Goal: Obtain resource: Obtain resource

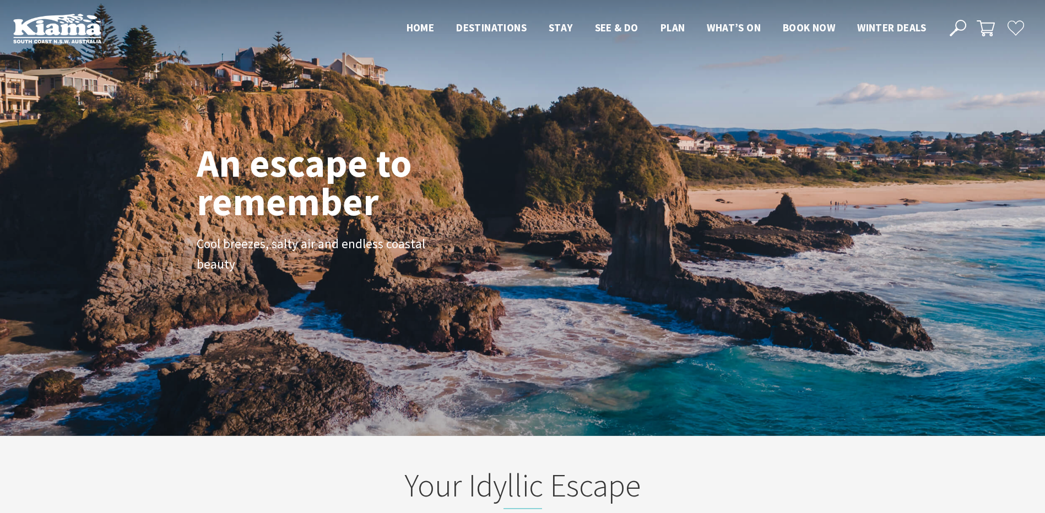
click at [956, 24] on use at bounding box center [957, 28] width 17 height 17
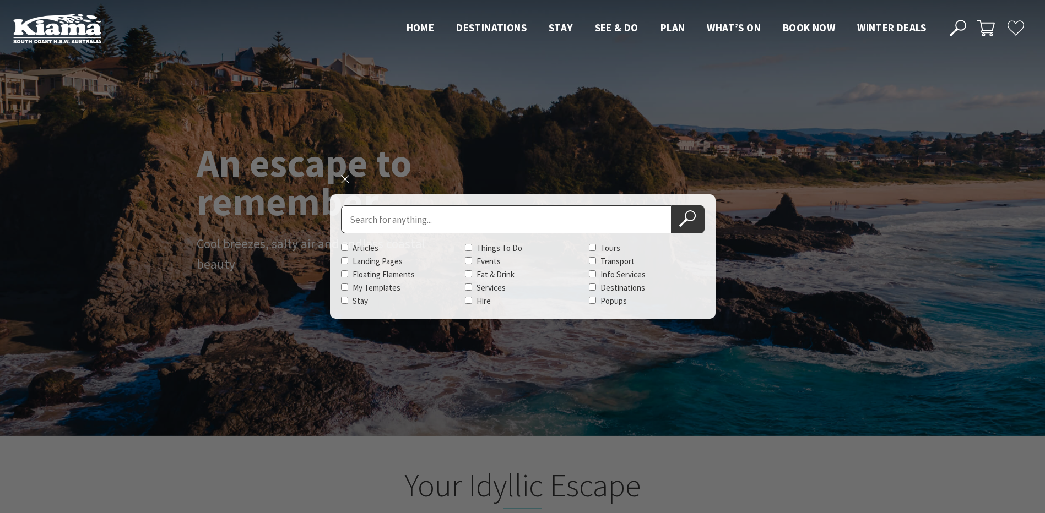
scroll to position [17, 1053]
click at [507, 211] on input "Search for" at bounding box center [506, 219] width 330 height 28
drag, startPoint x: 379, startPoint y: 218, endPoint x: 390, endPoint y: 219, distance: 11.1
click at [380, 217] on input "Search for" at bounding box center [506, 219] width 330 height 28
type input "visitor guide"
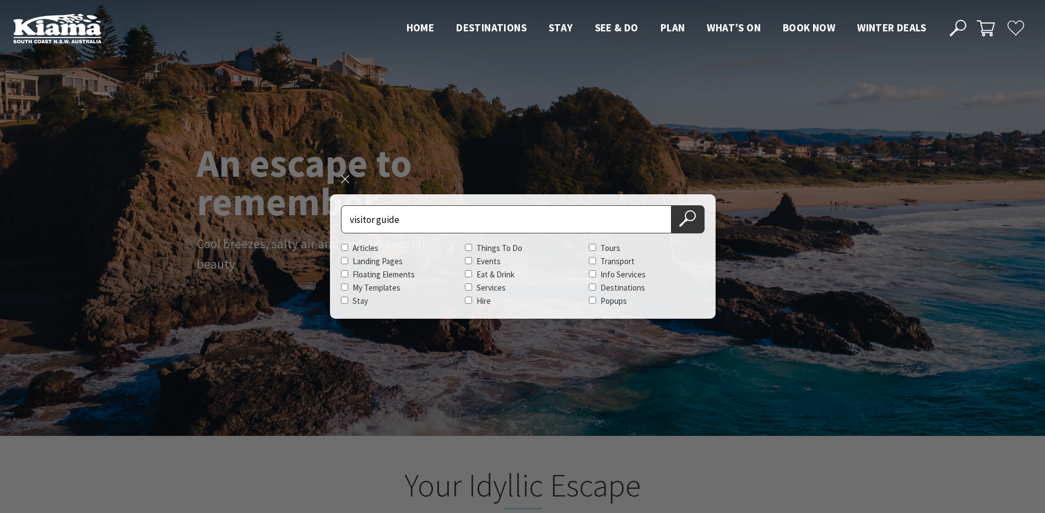
click at [671, 205] on button "Search Now" at bounding box center [687, 219] width 33 height 28
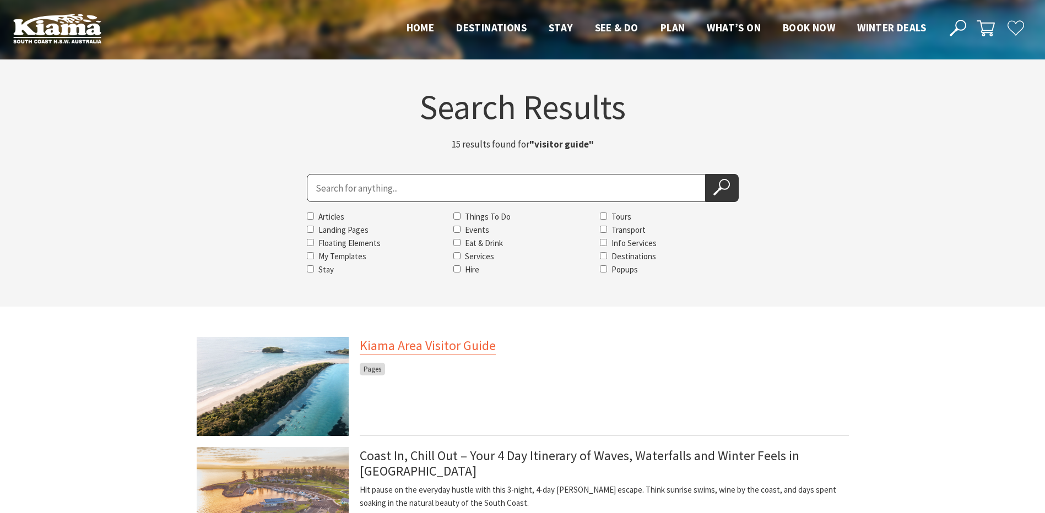
click at [421, 346] on link "Kiama Area Visitor Guide" at bounding box center [428, 346] width 136 height 18
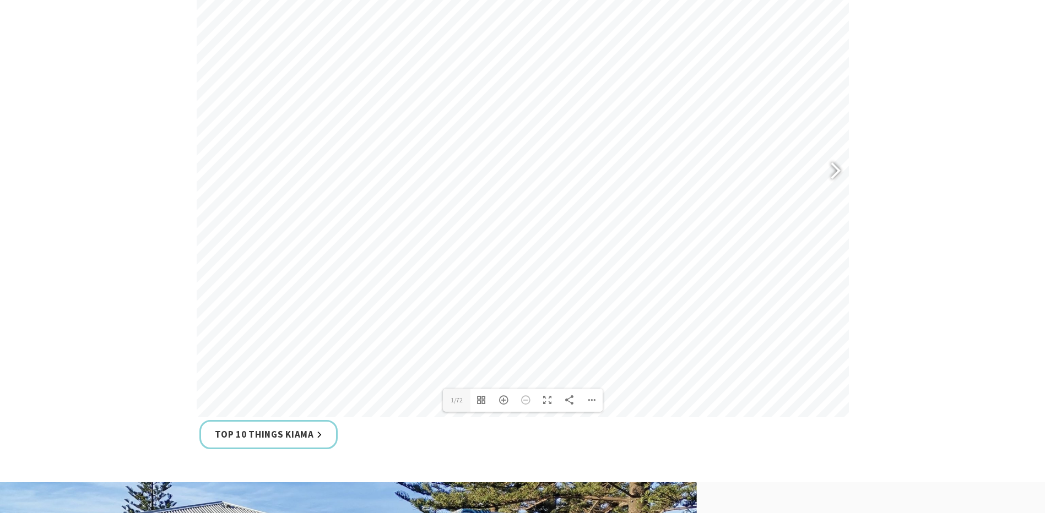
scroll to position [606, 0]
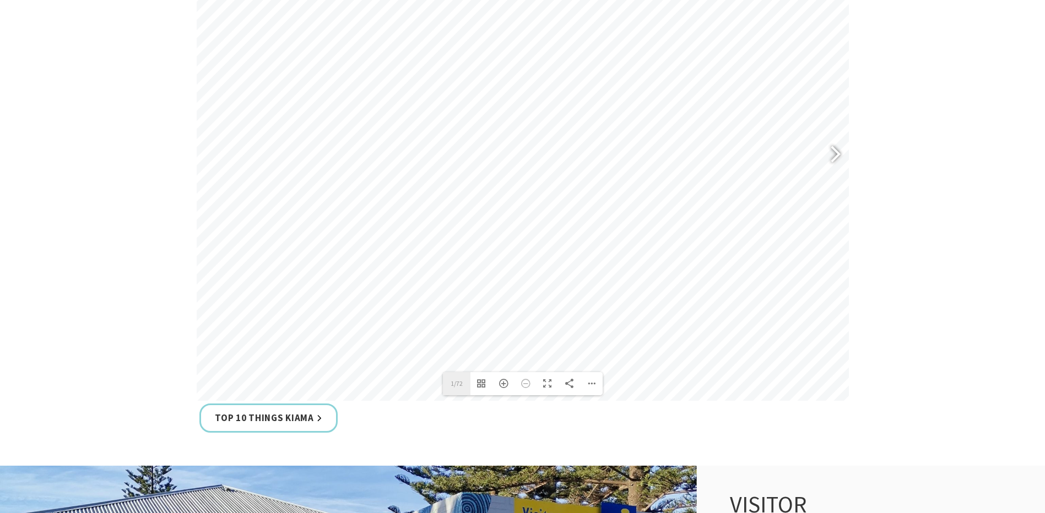
click at [455, 385] on label "1/72" at bounding box center [457, 383] width 28 height 23
click at [455, 385] on input "1" at bounding box center [457, 383] width 28 height 23
click at [841, 153] on div at bounding box center [830, 155] width 25 height 40
click at [467, 386] on label "3/72" at bounding box center [457, 383] width 28 height 23
click at [467, 386] on input "3" at bounding box center [457, 383] width 28 height 23
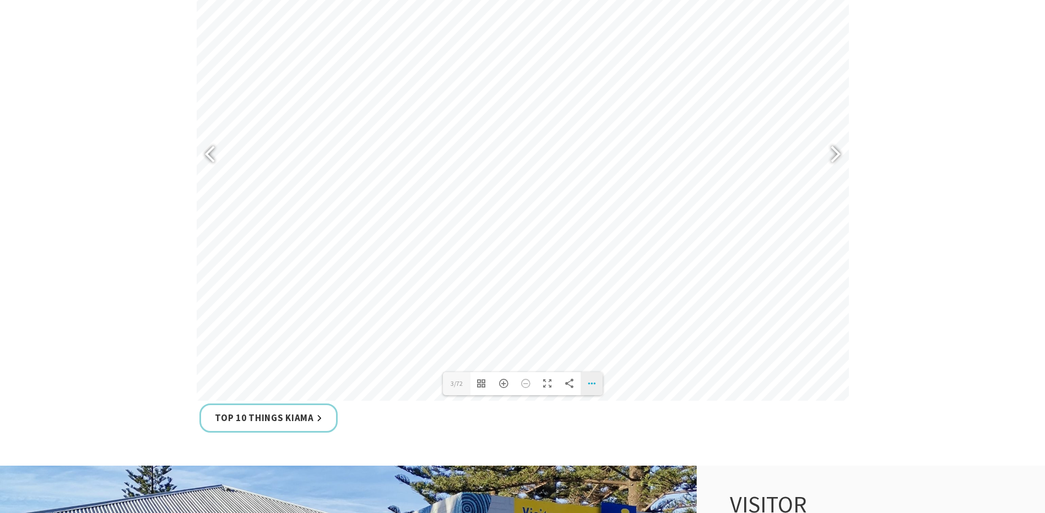
click at [590, 382] on div "Download PDF File Single Page Mode Goto First Page Goto Last Page Turn on/off S…" at bounding box center [591, 383] width 22 height 23
click at [559, 338] on span "Goto Last Page" at bounding box center [535, 337] width 54 height 9
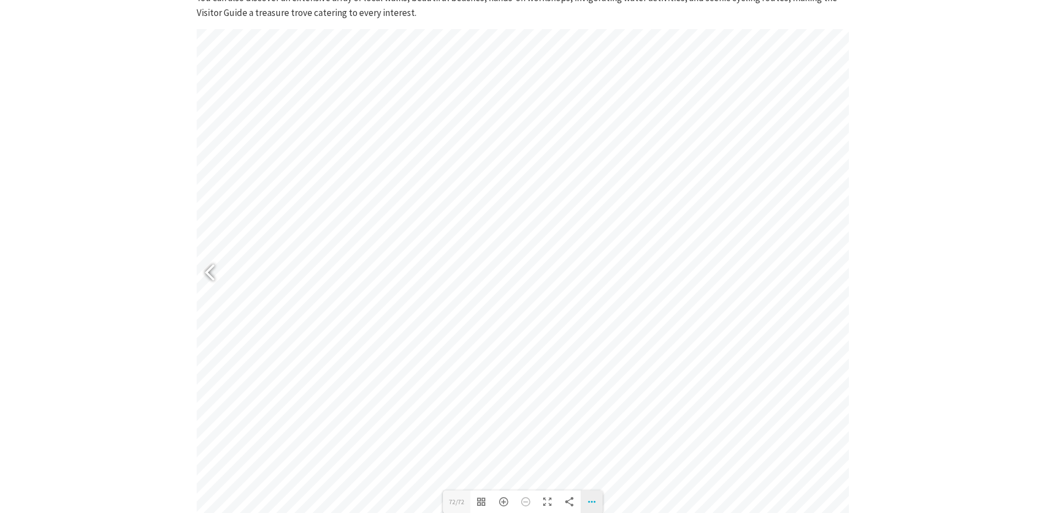
scroll to position [441, 0]
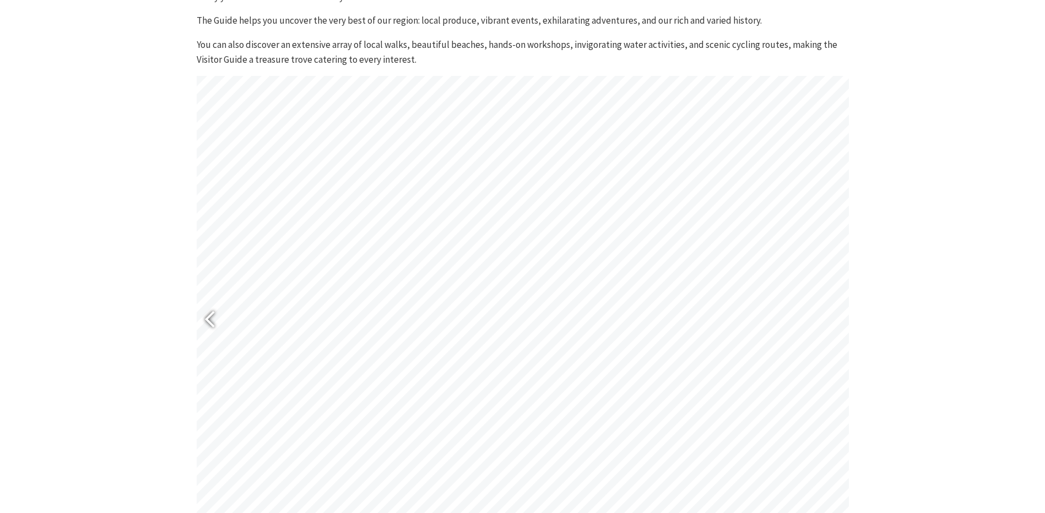
click at [211, 311] on div at bounding box center [214, 321] width 25 height 40
click at [211, 319] on div at bounding box center [214, 321] width 25 height 40
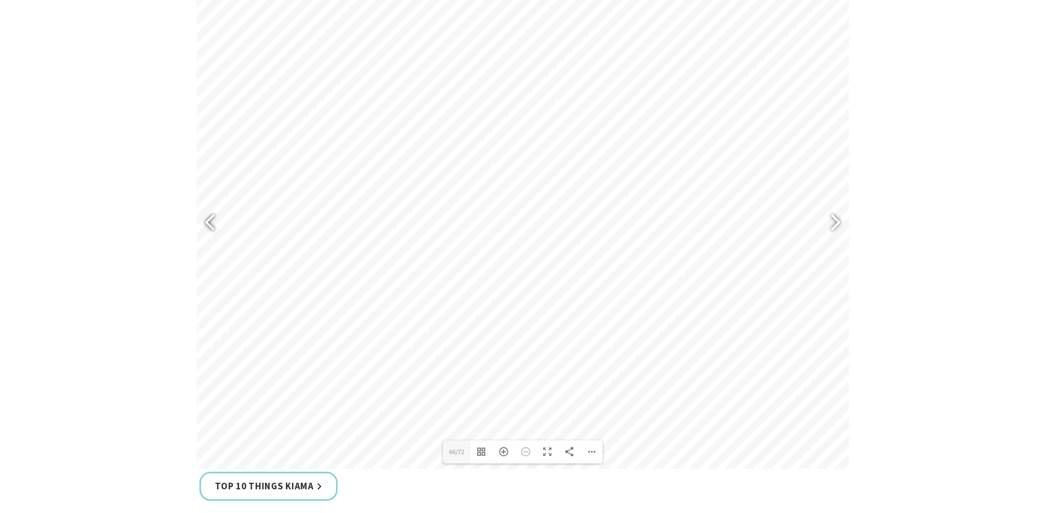
scroll to position [551, 0]
click at [205, 208] on div at bounding box center [214, 211] width 25 height 40
click at [205, 210] on div at bounding box center [214, 211] width 25 height 40
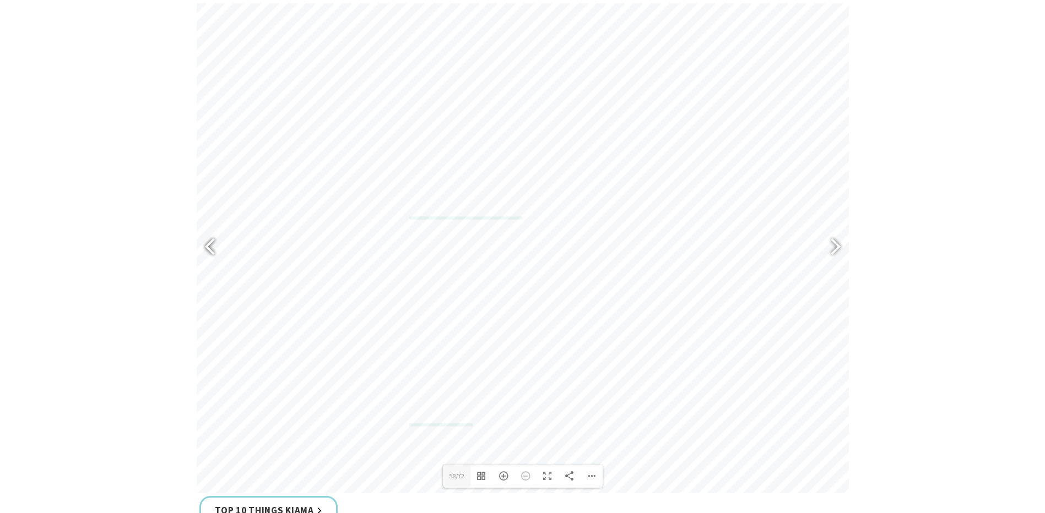
scroll to position [496, 0]
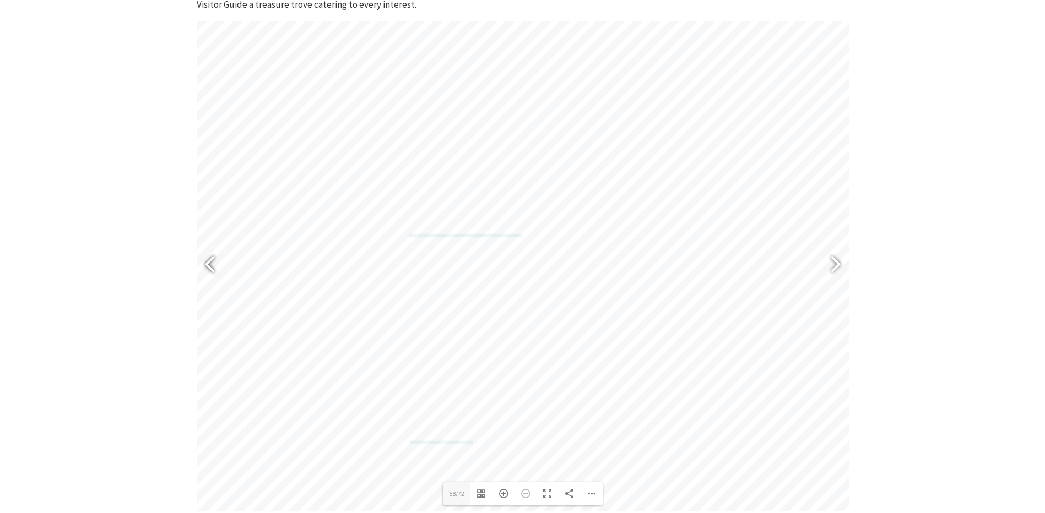
click at [212, 260] on div at bounding box center [214, 266] width 25 height 40
drag, startPoint x: 831, startPoint y: 265, endPoint x: 823, endPoint y: 261, distance: 8.4
click at [831, 265] on div at bounding box center [830, 266] width 25 height 40
click at [209, 261] on div at bounding box center [214, 266] width 25 height 40
type input "56"
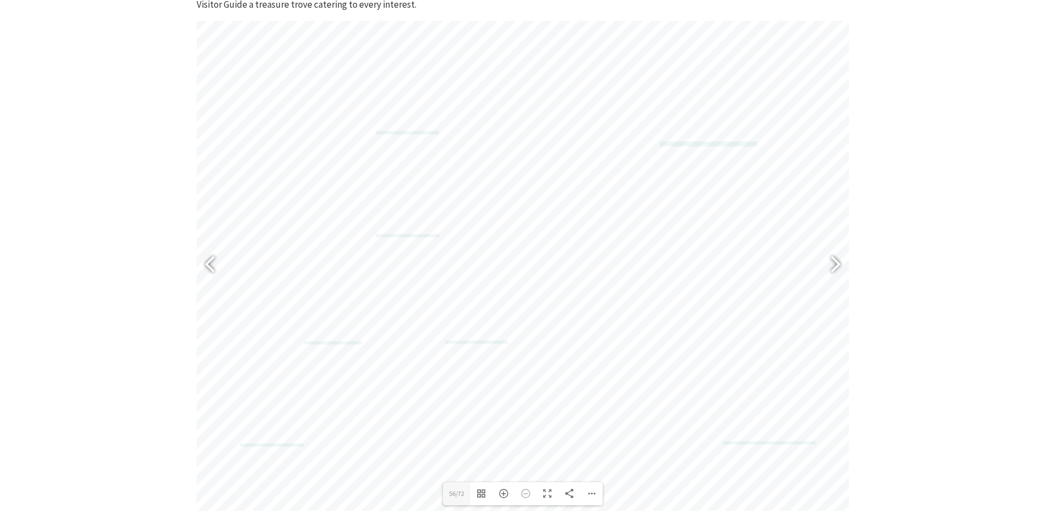
click at [968, 133] on section "The 2025 Kiama Visitor Guide is the must-have handbook for visitors, highlighti…" at bounding box center [522, 232] width 1045 height 687
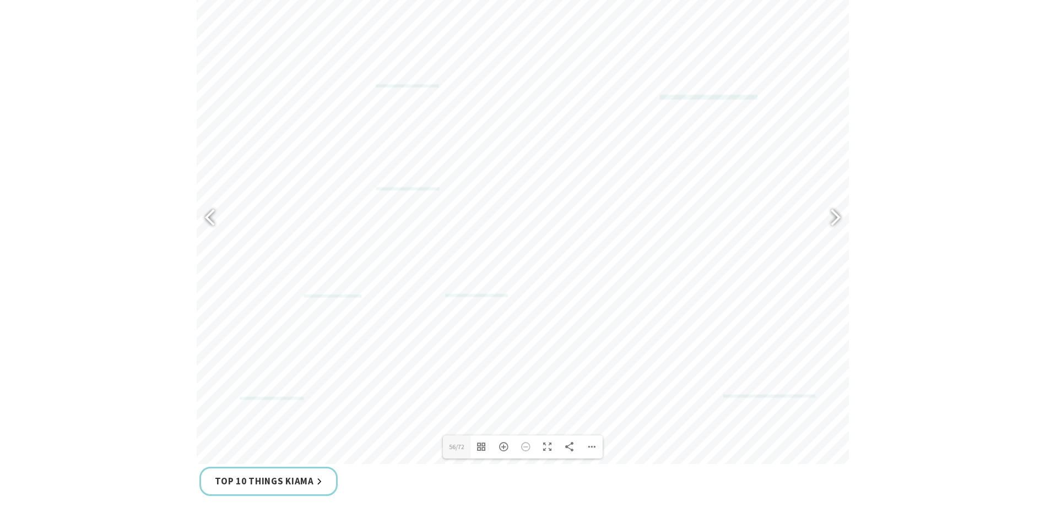
scroll to position [551, 0]
click at [1008, 149] on section "The 2025 Kiama Visitor Guide is the must-have handbook for visitors, highlighti…" at bounding box center [522, 177] width 1045 height 687
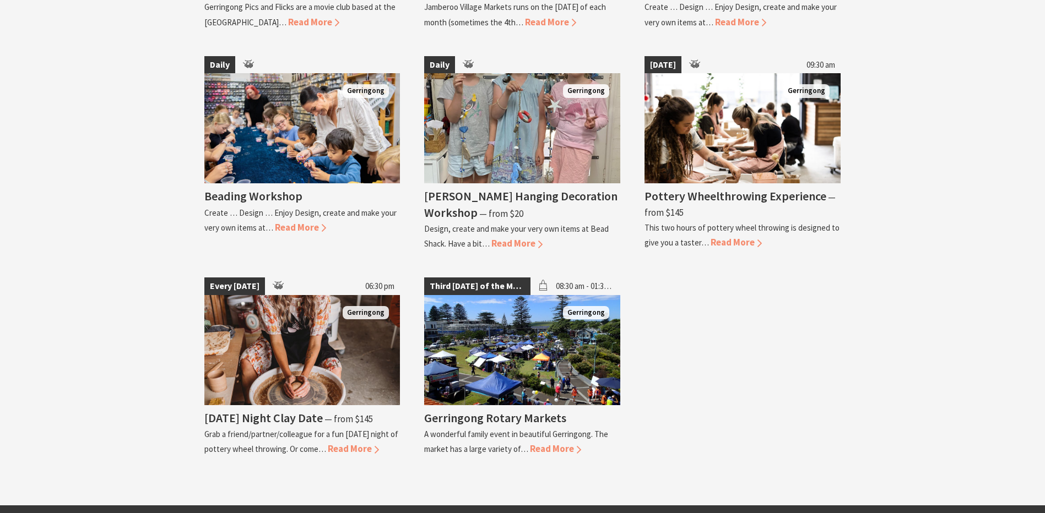
scroll to position [2279, 0]
